Goal: Use online tool/utility: Utilize a website feature to perform a specific function

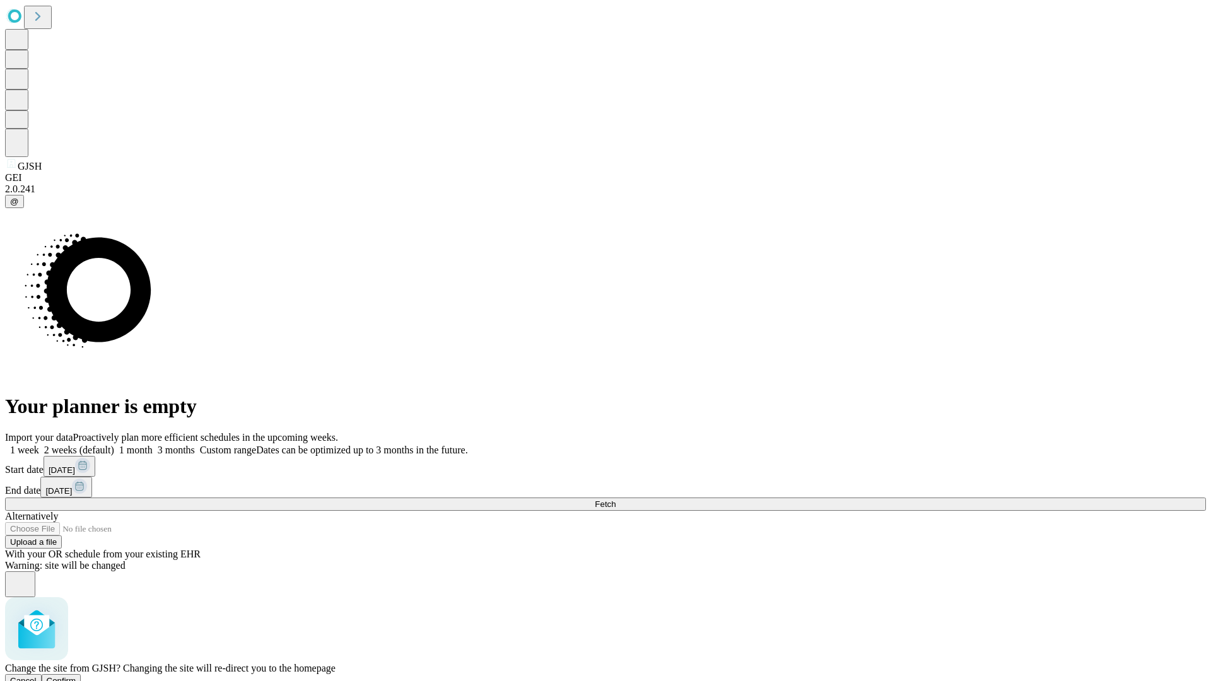
click at [76, 676] on span "Confirm" at bounding box center [62, 680] width 30 height 9
click at [153, 445] on label "1 month" at bounding box center [133, 450] width 38 height 11
click at [616, 500] on span "Fetch" at bounding box center [605, 504] width 21 height 9
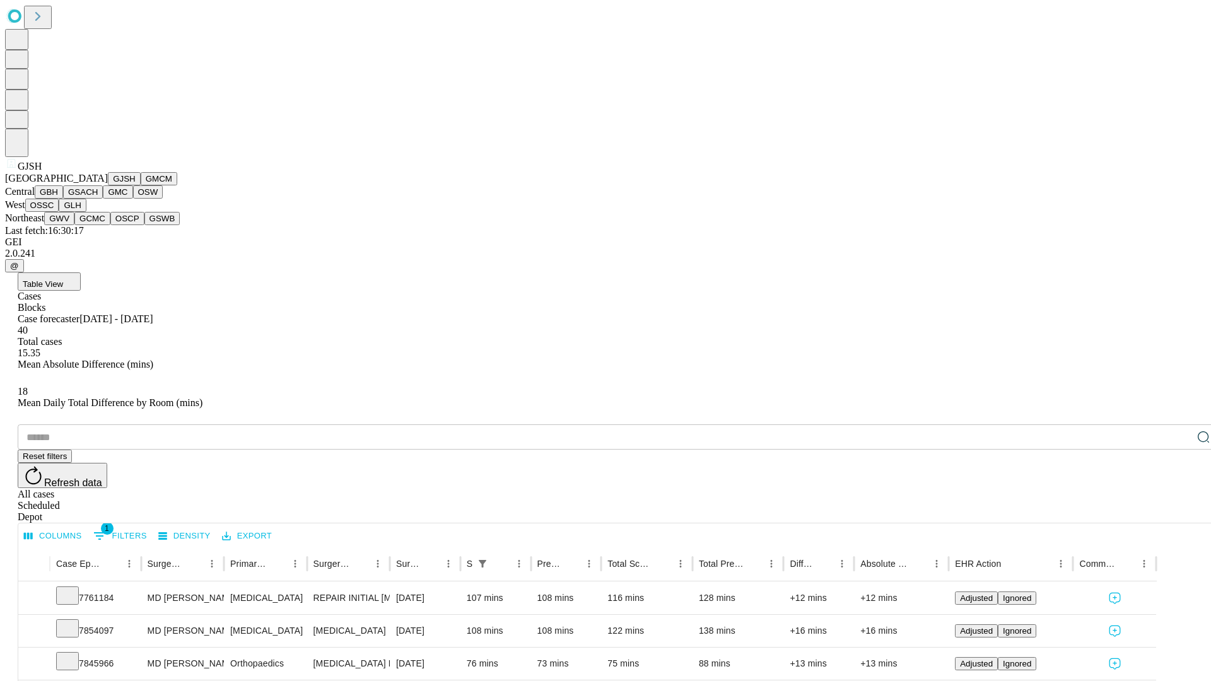
click at [141, 185] on button "GMCM" at bounding box center [159, 178] width 37 height 13
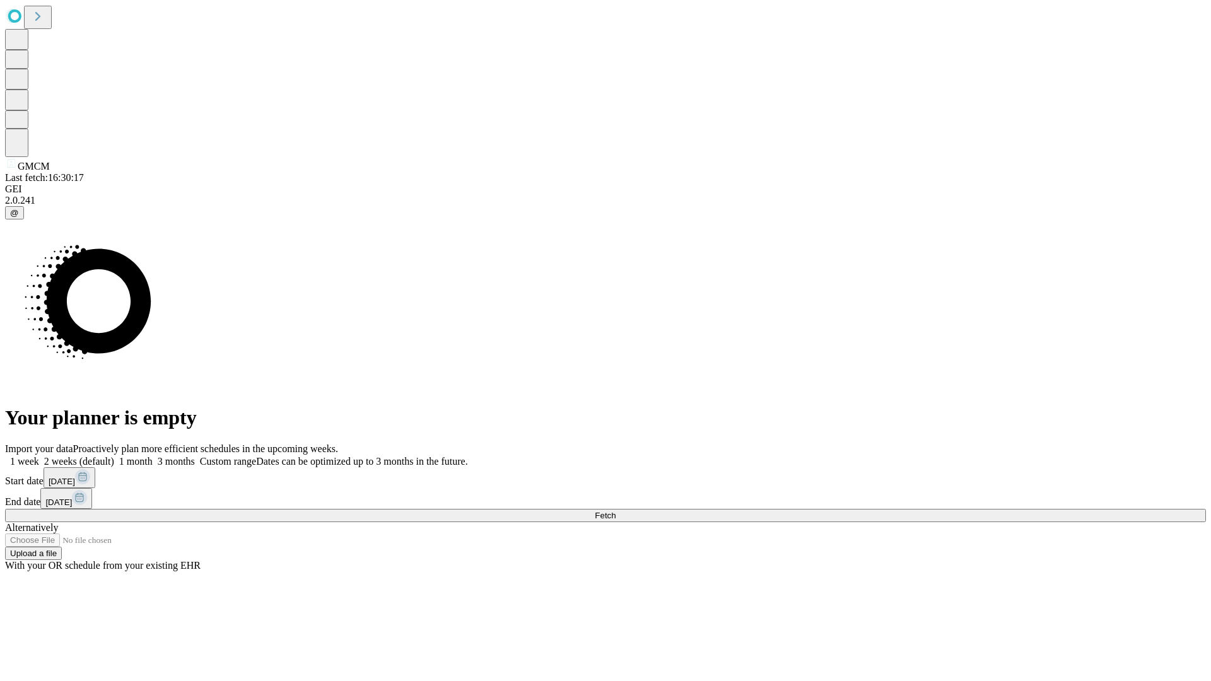
click at [153, 456] on label "1 month" at bounding box center [133, 461] width 38 height 11
click at [616, 511] on span "Fetch" at bounding box center [605, 515] width 21 height 9
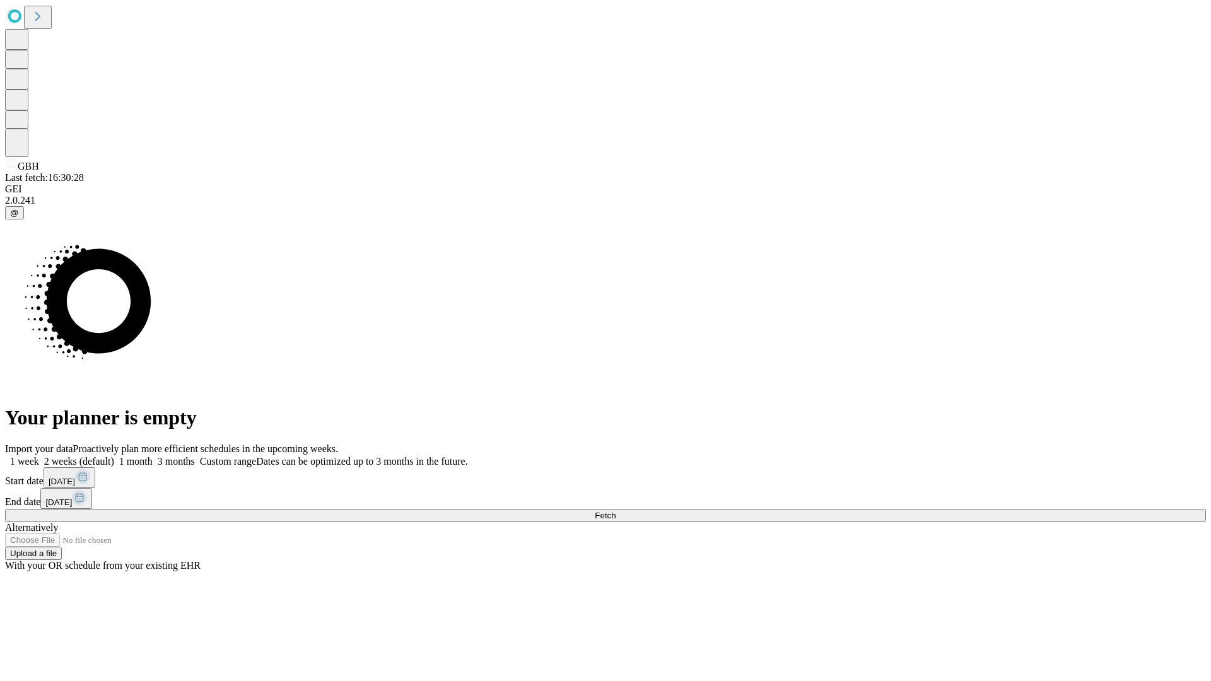
click at [153, 456] on label "1 month" at bounding box center [133, 461] width 38 height 11
click at [616, 511] on span "Fetch" at bounding box center [605, 515] width 21 height 9
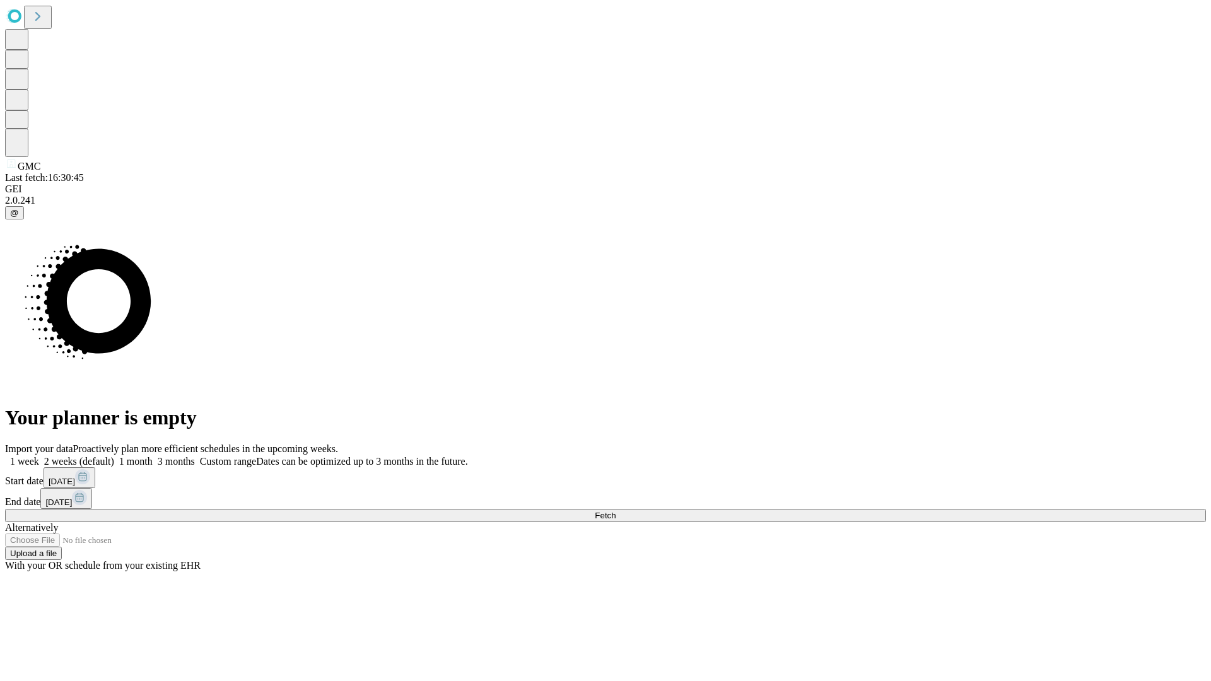
click at [153, 456] on label "1 month" at bounding box center [133, 461] width 38 height 11
click at [616, 511] on span "Fetch" at bounding box center [605, 515] width 21 height 9
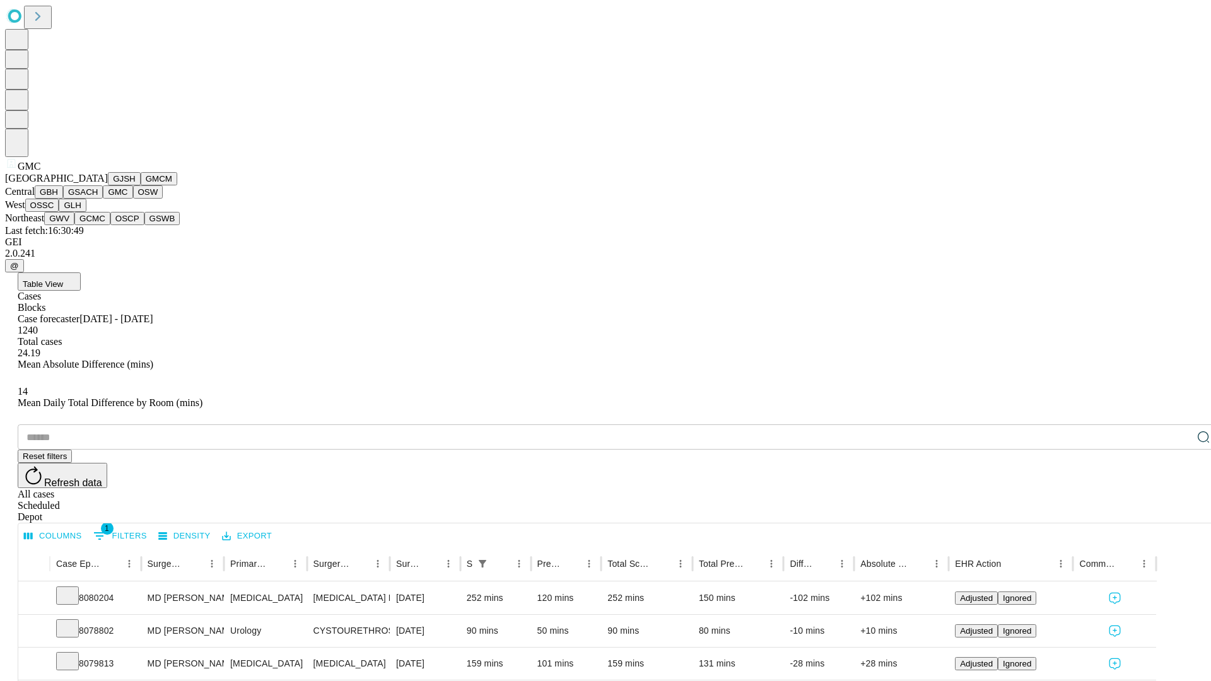
click at [133, 199] on button "OSW" at bounding box center [148, 191] width 30 height 13
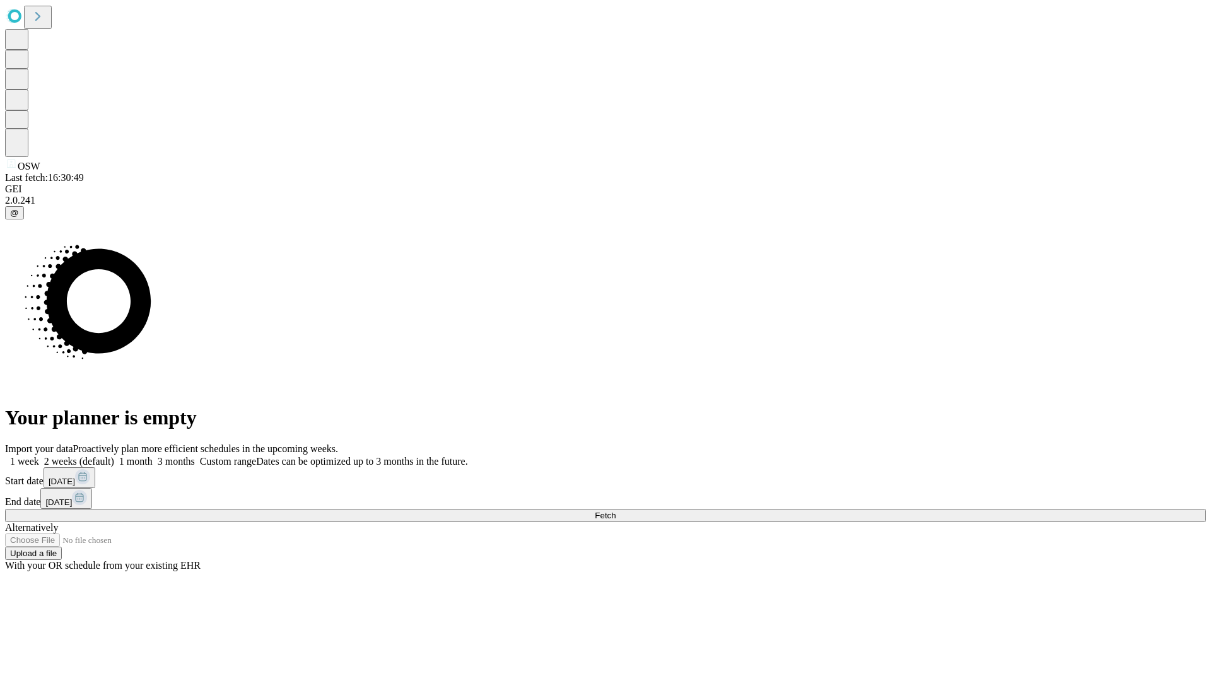
click at [153, 456] on label "1 month" at bounding box center [133, 461] width 38 height 11
click at [616, 511] on span "Fetch" at bounding box center [605, 515] width 21 height 9
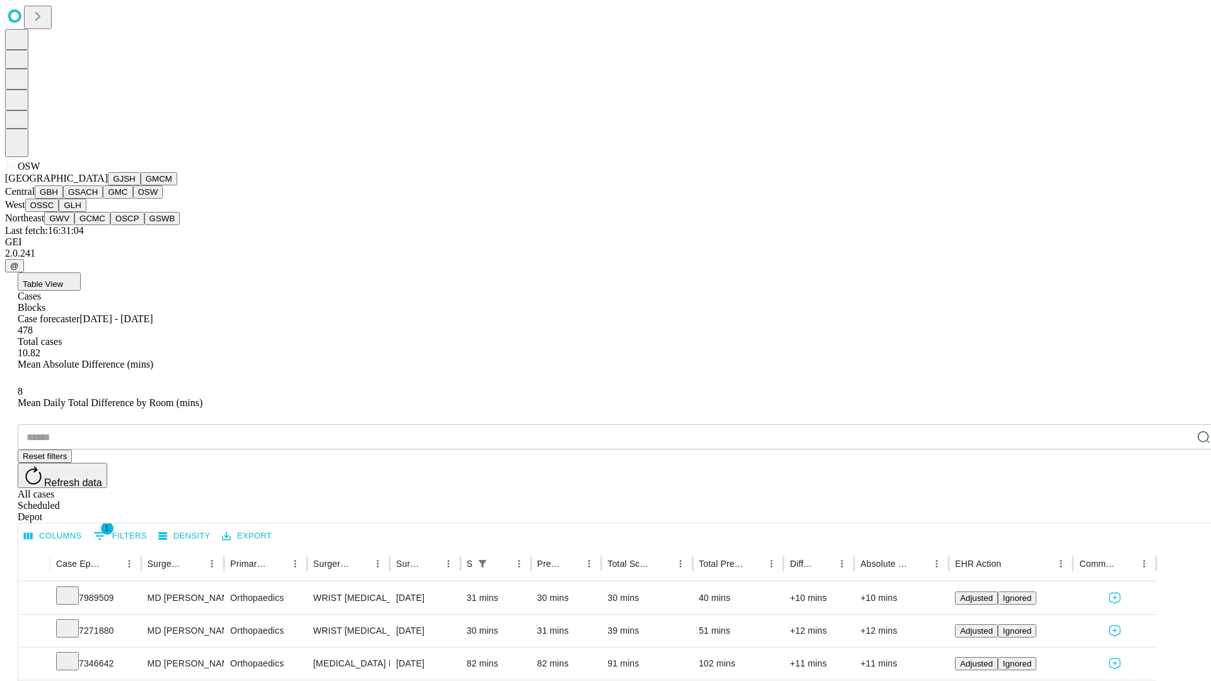
click at [59, 212] on button "OSSC" at bounding box center [42, 205] width 34 height 13
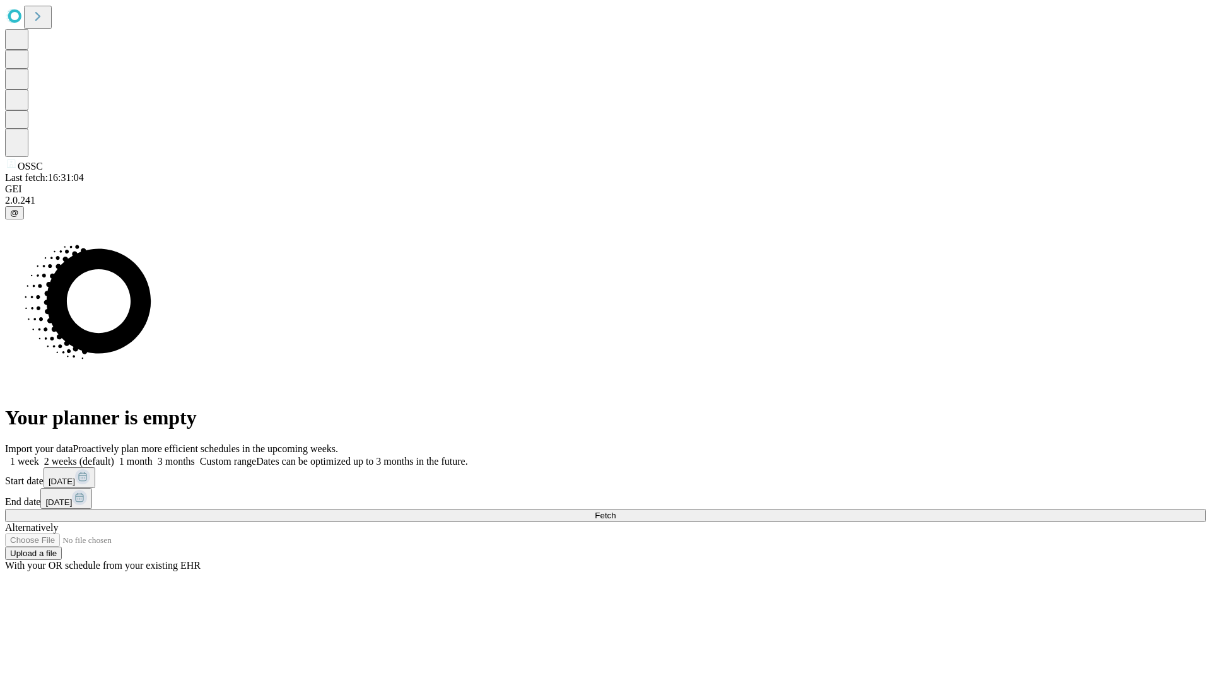
click at [153, 456] on label "1 month" at bounding box center [133, 461] width 38 height 11
click at [616, 511] on span "Fetch" at bounding box center [605, 515] width 21 height 9
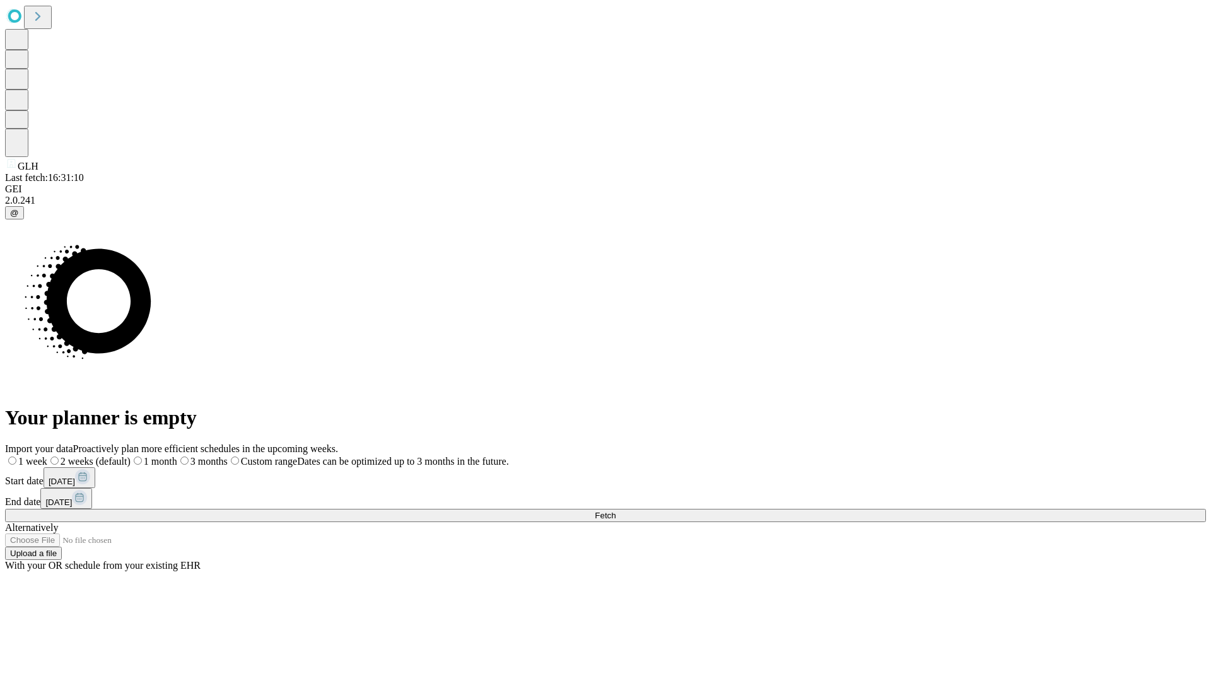
click at [177, 456] on label "1 month" at bounding box center [154, 461] width 47 height 11
click at [616, 511] on span "Fetch" at bounding box center [605, 515] width 21 height 9
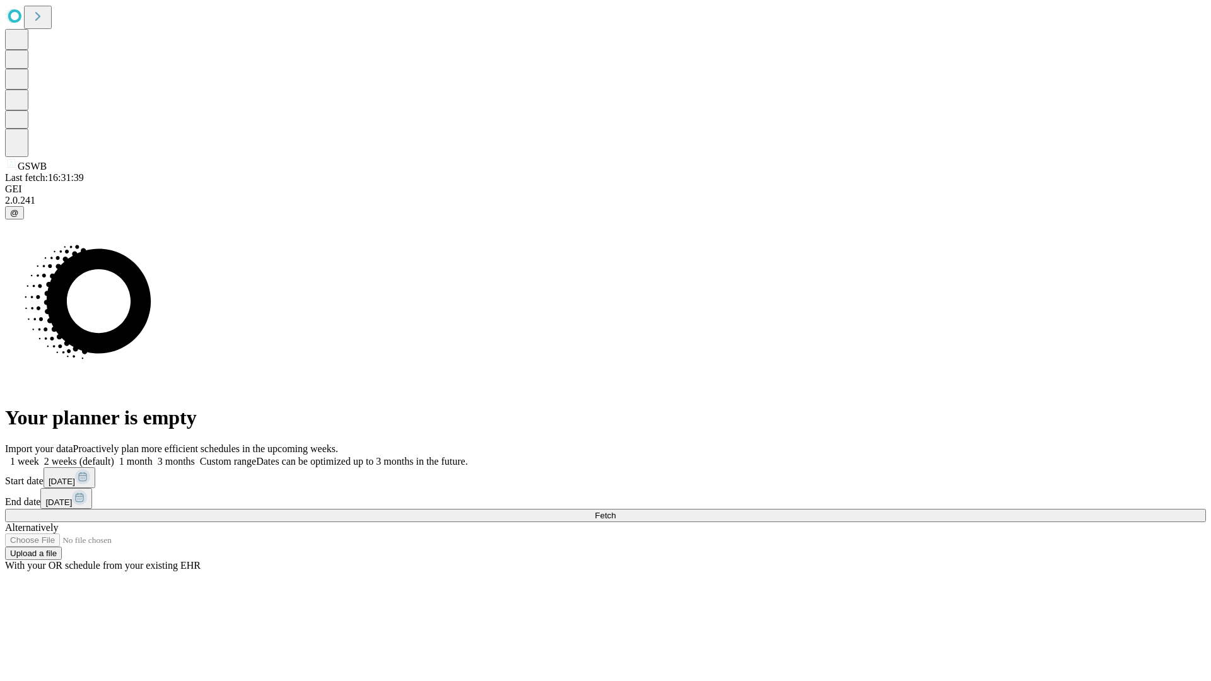
click at [153, 456] on label "1 month" at bounding box center [133, 461] width 38 height 11
click at [616, 511] on span "Fetch" at bounding box center [605, 515] width 21 height 9
